Goal: Navigation & Orientation: Understand site structure

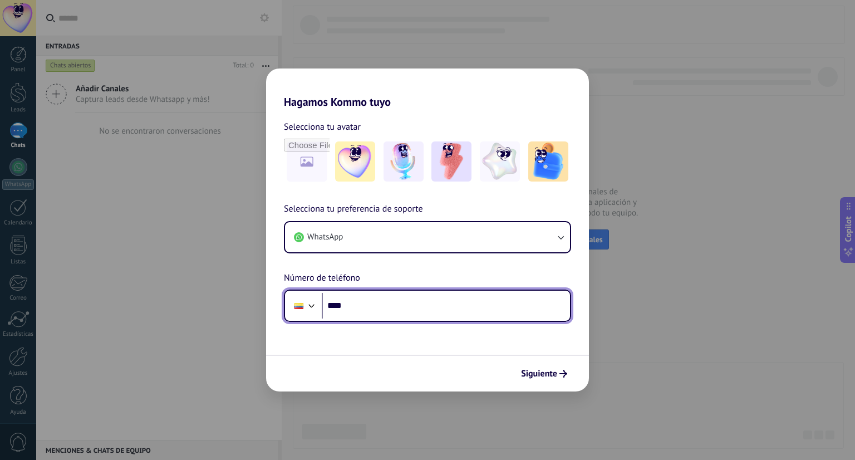
click at [391, 303] on input "****" at bounding box center [446, 306] width 248 height 26
type input "**********"
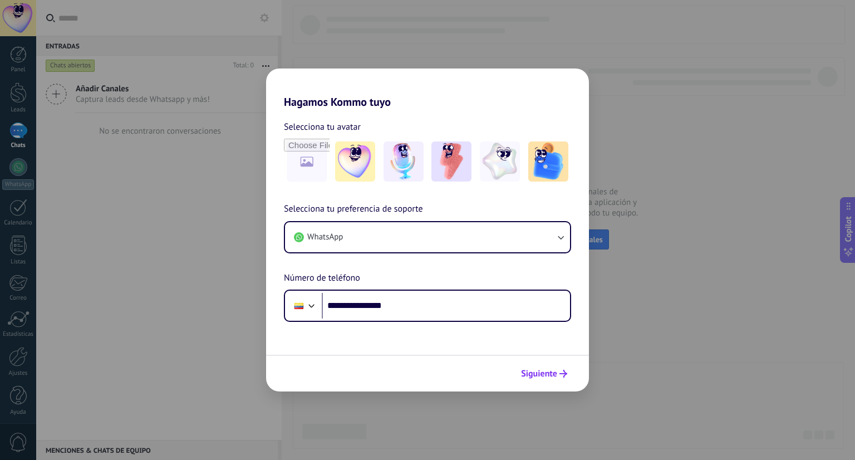
click at [561, 377] on icon "submit" at bounding box center [563, 374] width 8 height 8
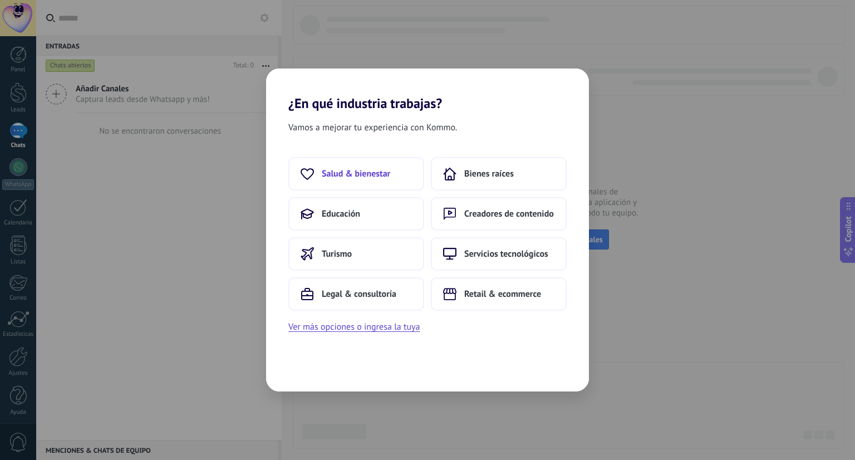
click at [388, 181] on button "Salud & bienestar" at bounding box center [356, 173] width 136 height 33
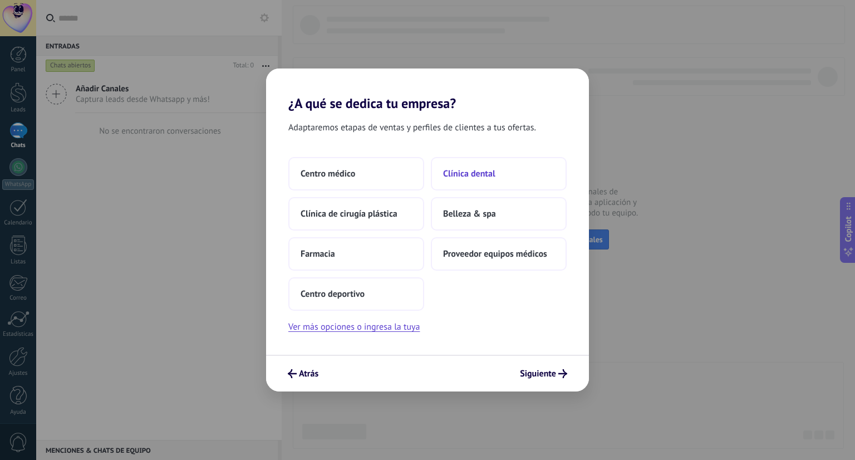
click at [455, 163] on button "Clínica dental" at bounding box center [499, 173] width 136 height 33
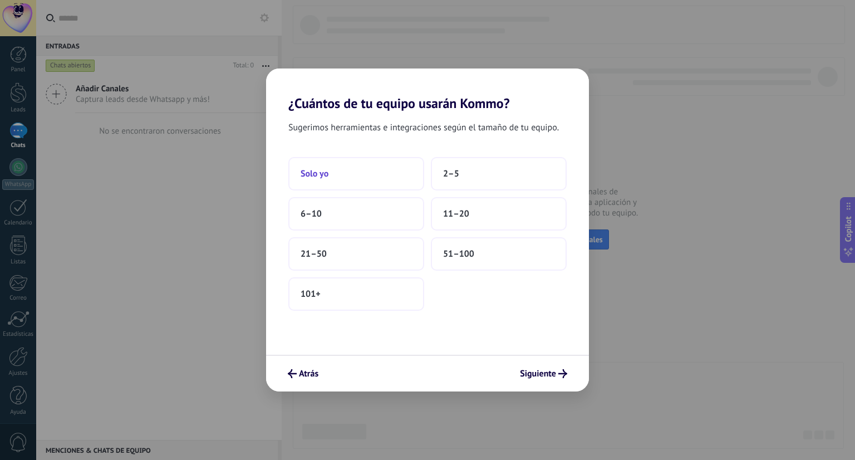
click at [398, 175] on button "Solo yo" at bounding box center [356, 173] width 136 height 33
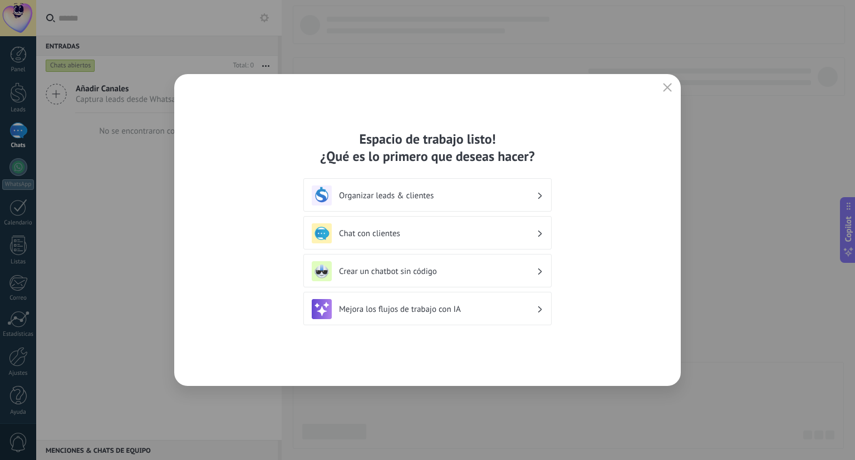
click at [477, 195] on h3 "Organizar leads & clientes" at bounding box center [438, 195] width 198 height 11
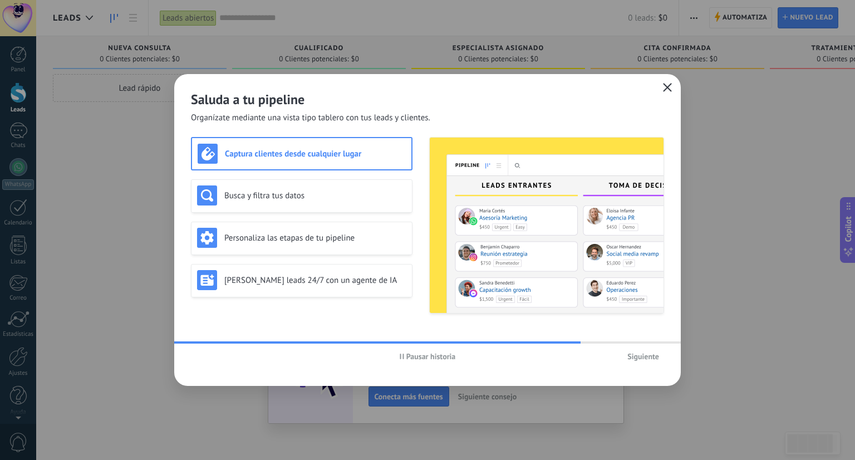
click at [667, 80] on div "Saluda a tu pipeline Organízate mediante una vista tipo tablero con tus leads y…" at bounding box center [427, 230] width 507 height 312
click at [660, 87] on button "button" at bounding box center [667, 88] width 14 height 16
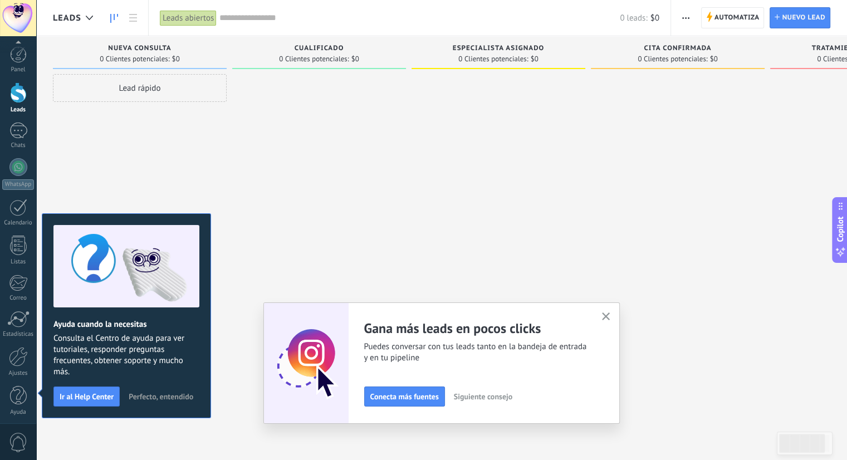
scroll to position [3, 0]
click at [86, 23] on div at bounding box center [89, 18] width 18 height 22
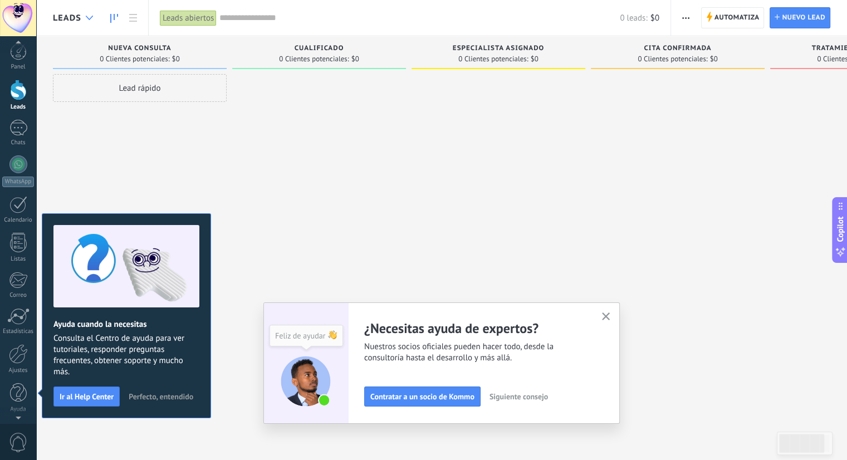
scroll to position [0, 0]
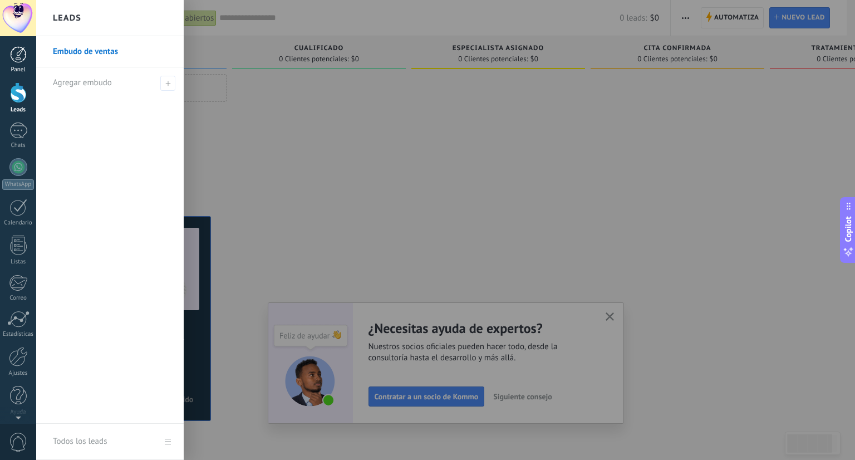
click at [24, 67] on div "Panel" at bounding box center [18, 69] width 32 height 7
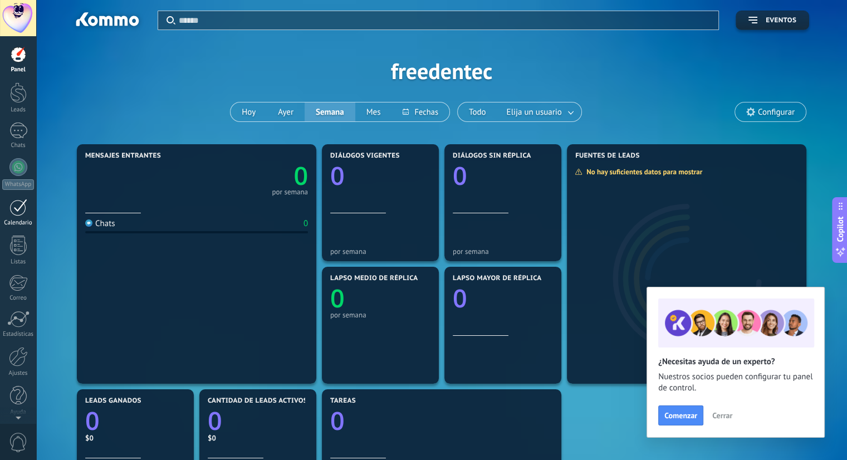
click at [26, 203] on div at bounding box center [18, 207] width 18 height 17
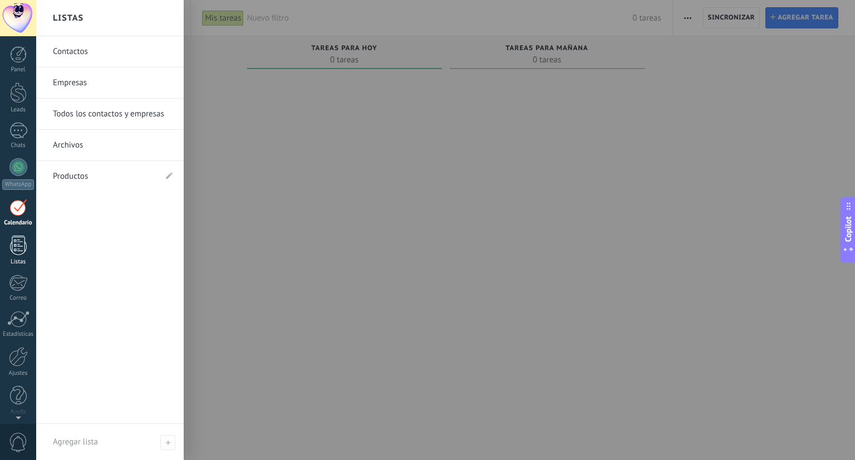
click at [20, 243] on div at bounding box center [18, 244] width 17 height 19
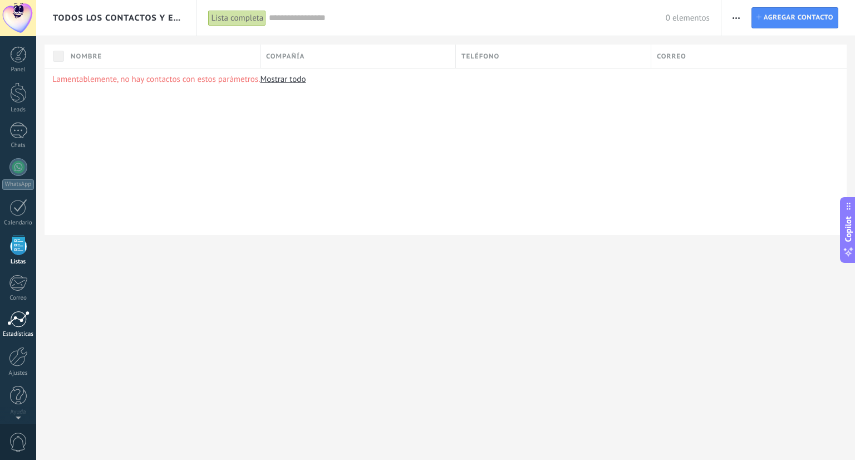
click at [23, 326] on div at bounding box center [18, 319] width 22 height 17
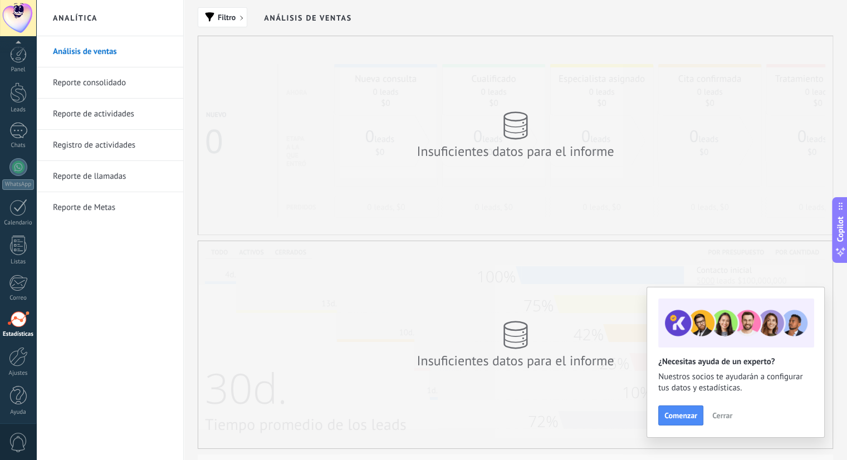
scroll to position [3, 0]
click at [15, 370] on div "Ajustes" at bounding box center [18, 370] width 32 height 7
